Goal: Find specific page/section: Find specific page/section

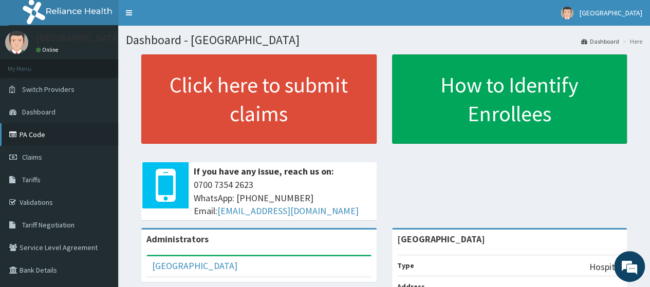
click at [39, 139] on link "PA Code" at bounding box center [59, 134] width 118 height 23
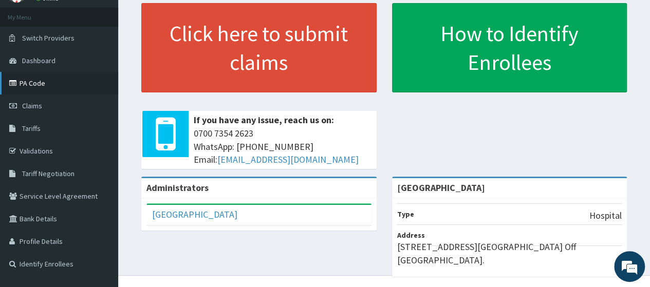
click at [46, 75] on link "PA Code" at bounding box center [59, 83] width 118 height 23
